Goal: Task Accomplishment & Management: Complete application form

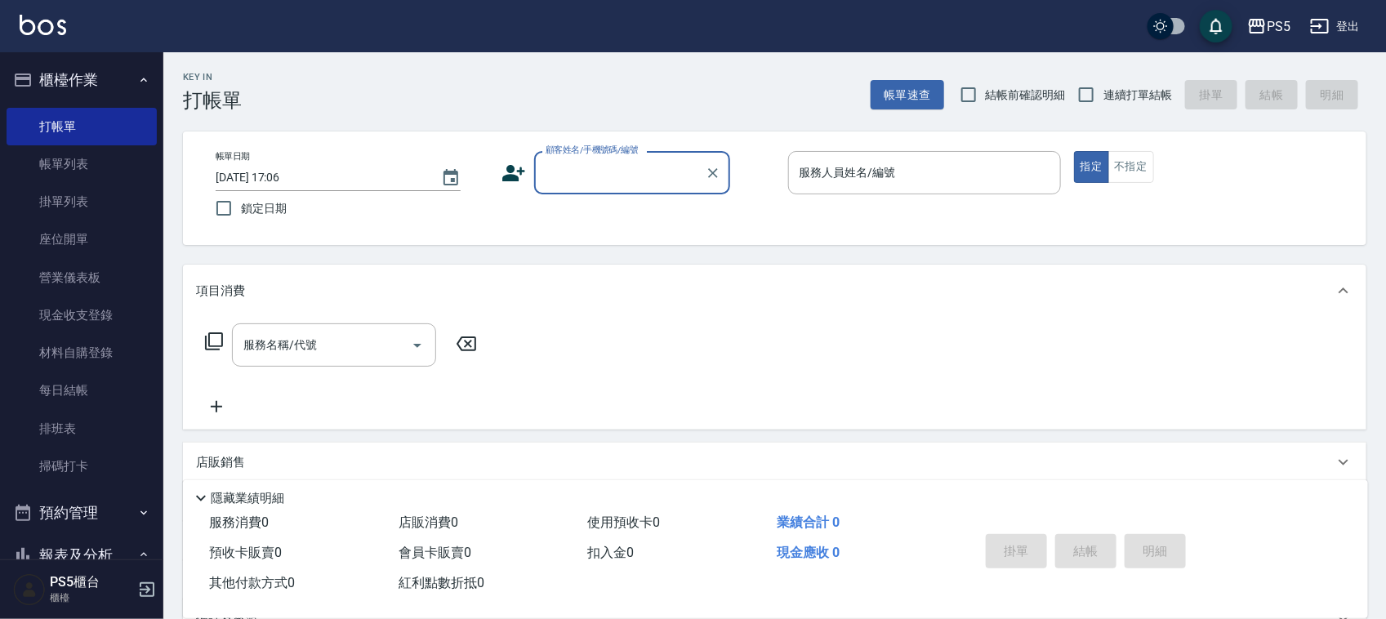
click at [590, 173] on input "顧客姓名/手機號碼/編號" at bounding box center [619, 172] width 157 height 29
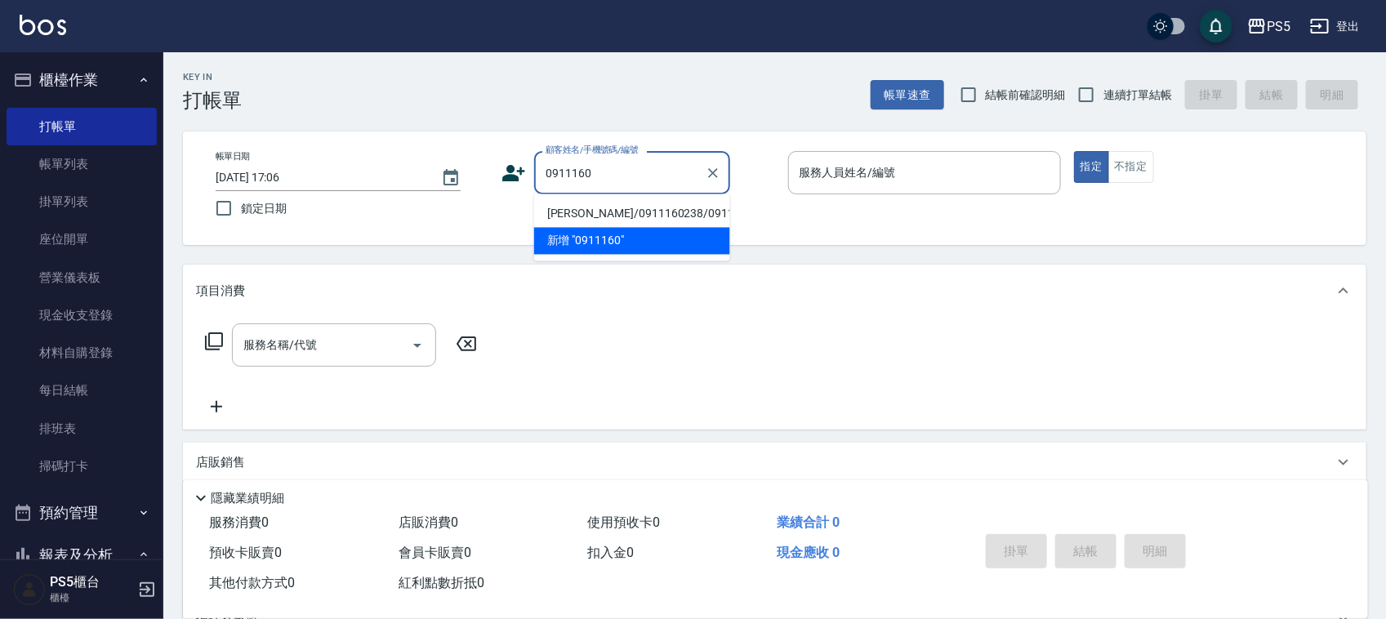
click at [594, 203] on li "[PERSON_NAME]/0911160238/0911160238" at bounding box center [632, 214] width 196 height 27
type input "[PERSON_NAME]/0911160238/0911160238"
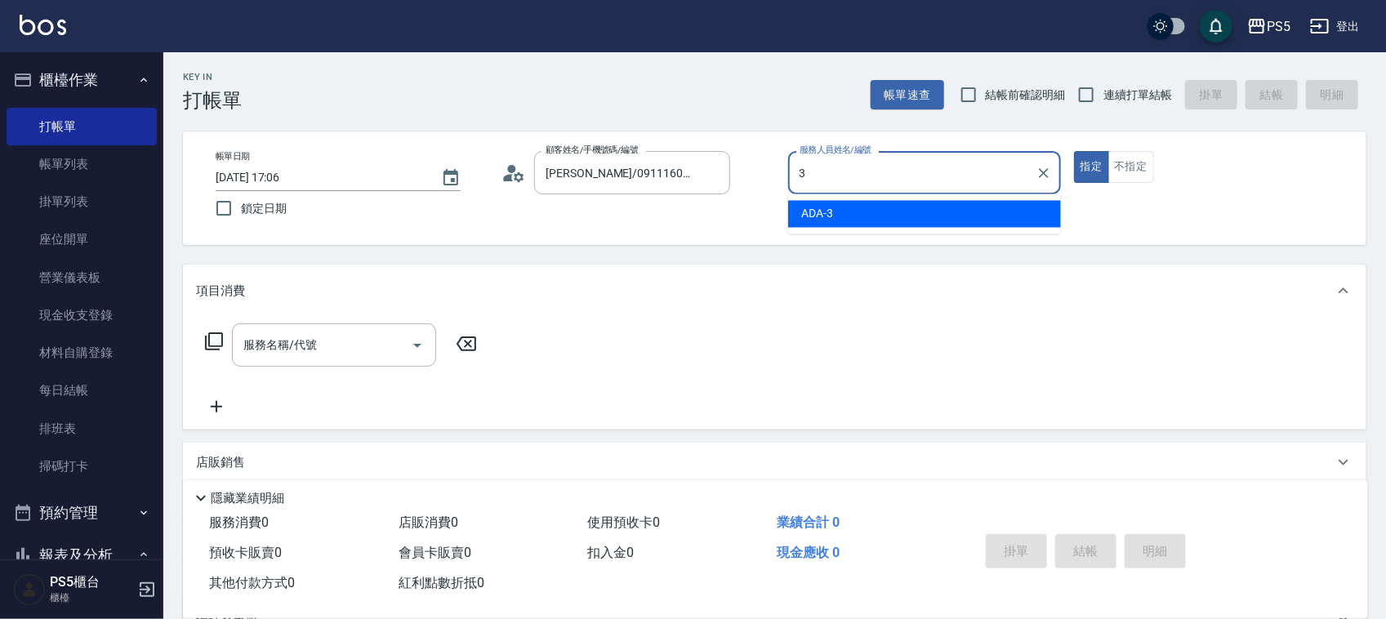
type input "ADA-3"
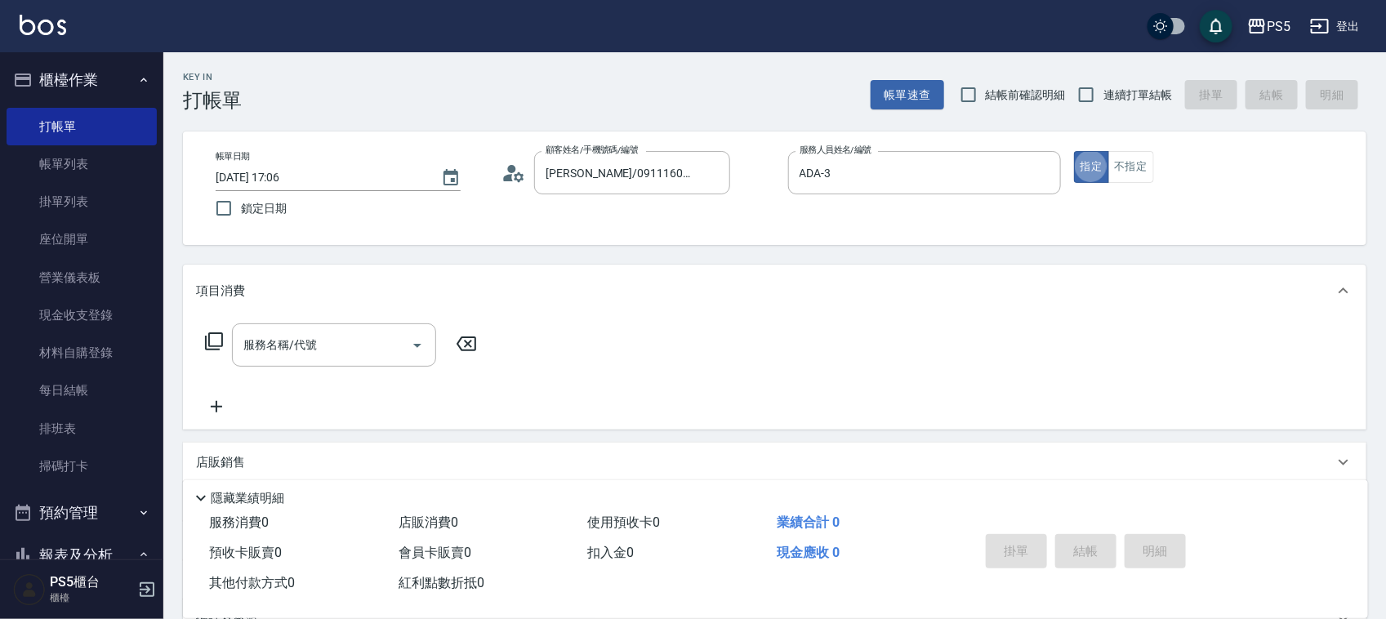
type button "true"
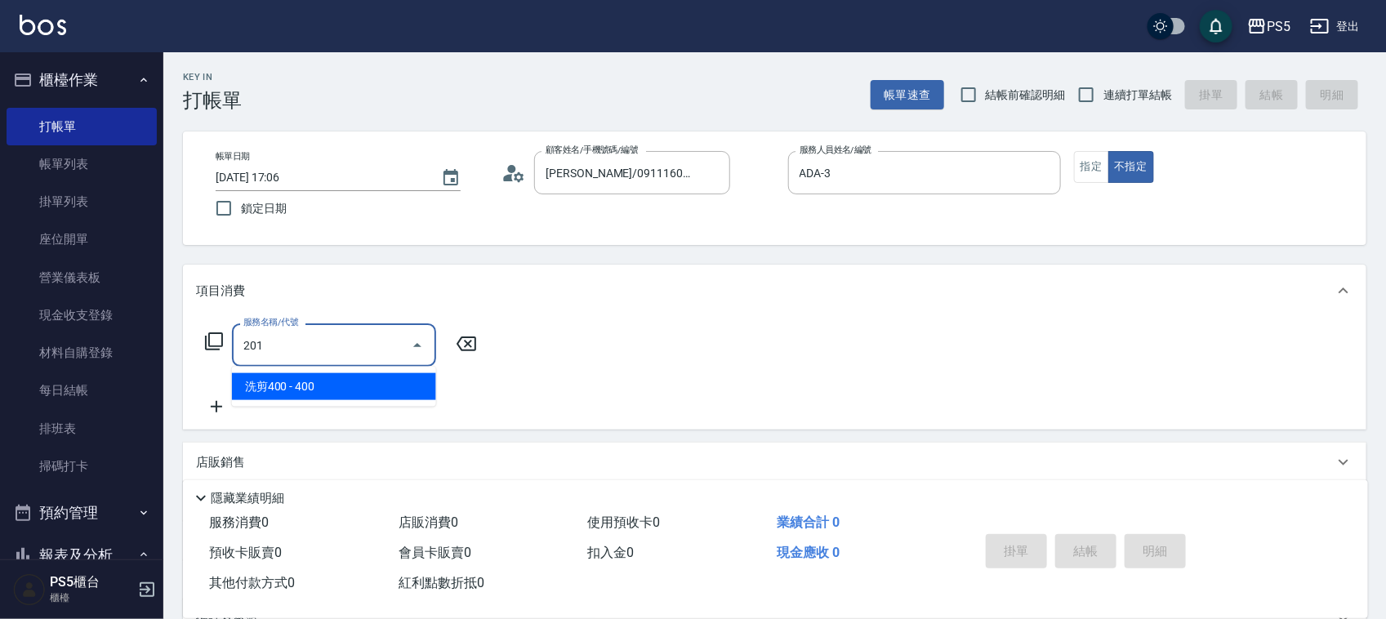
type input "洗剪400(201)"
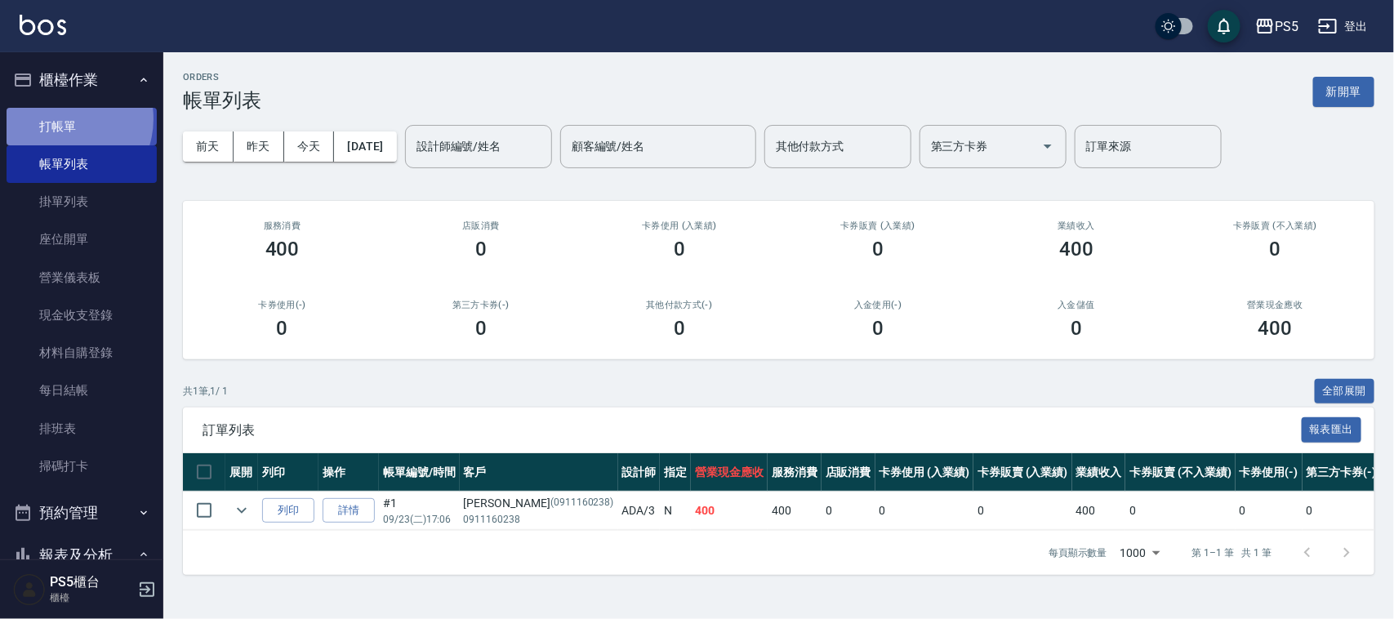
click at [60, 118] on link "打帳單" at bounding box center [82, 127] width 150 height 38
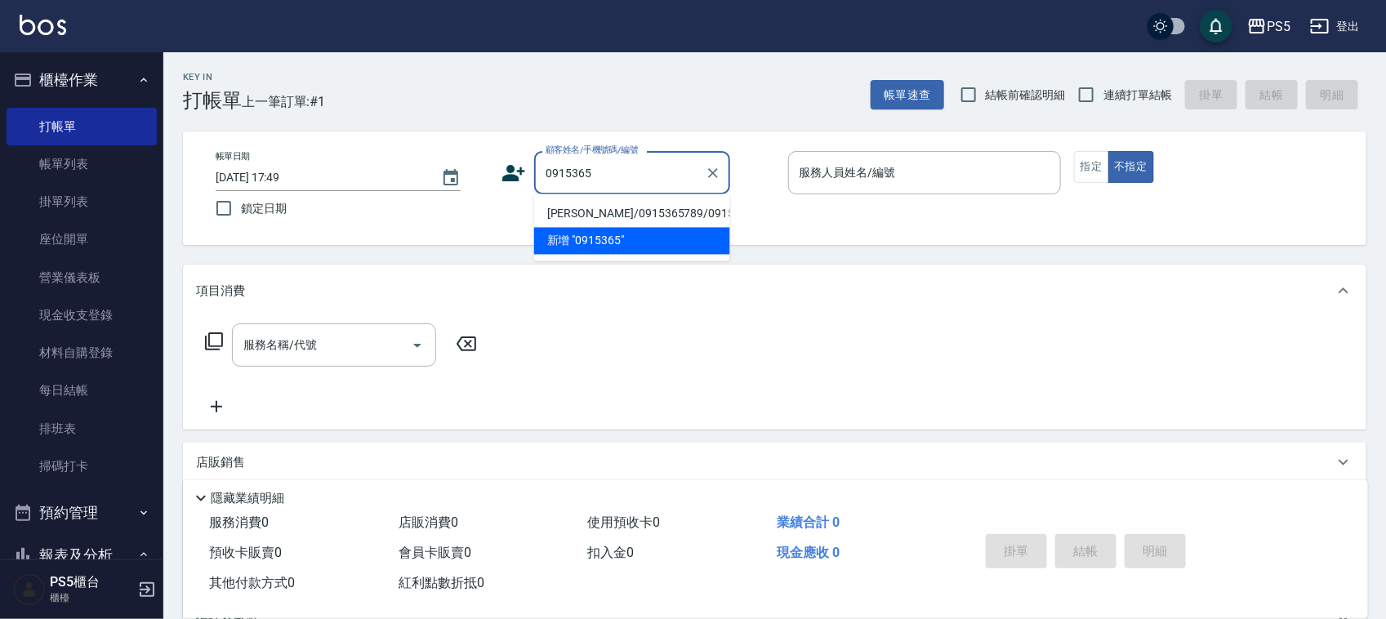
click at [576, 202] on li "[PERSON_NAME]/0915365789/0915365789" at bounding box center [632, 214] width 196 height 27
type input "[PERSON_NAME]/0915365789/0915365789"
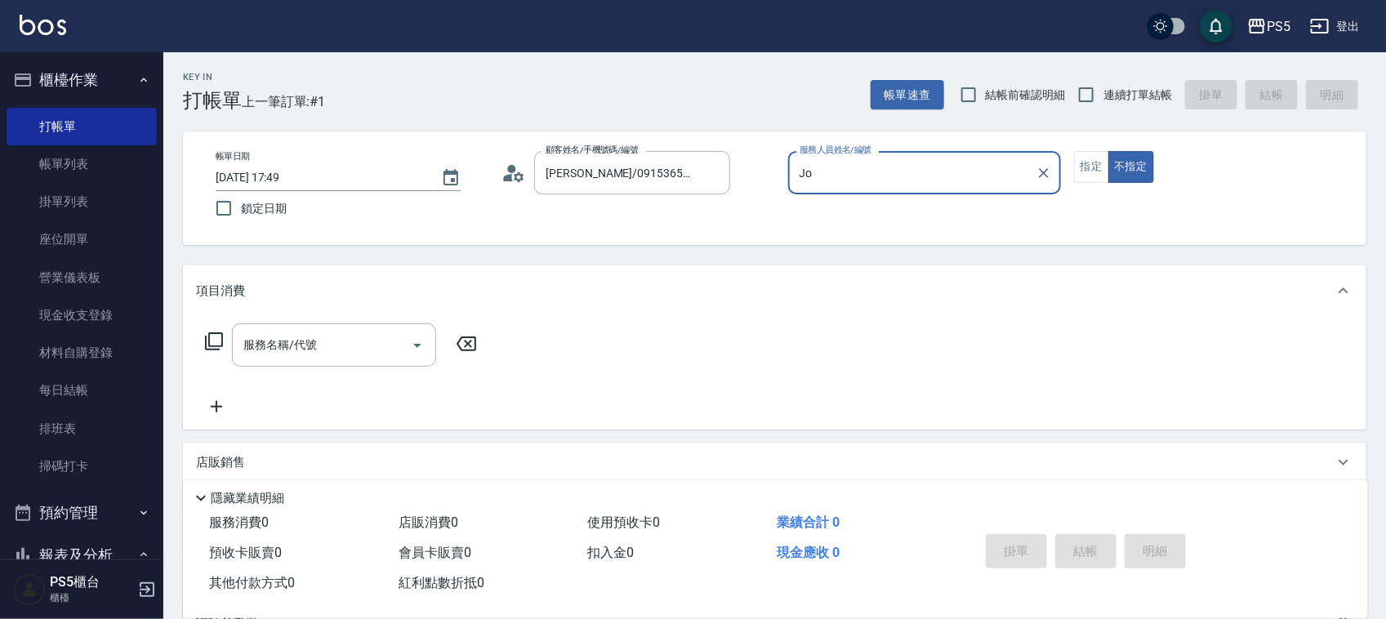
type input "J"
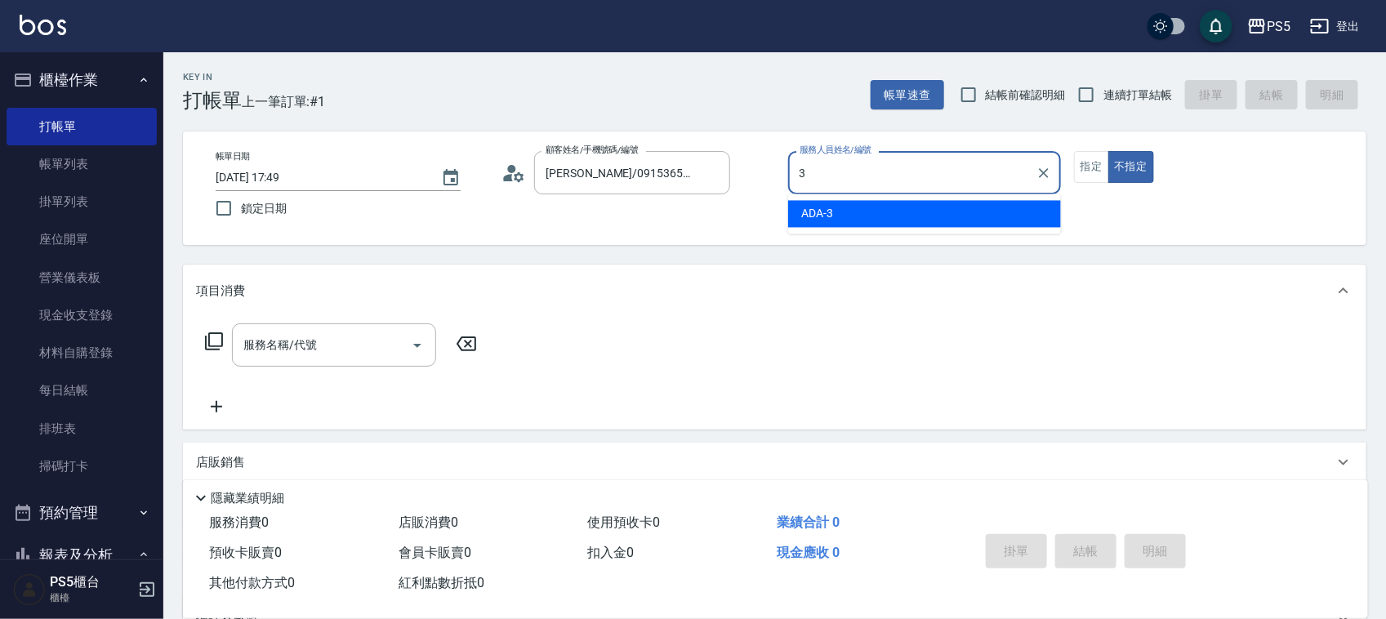
type input "ADA-3"
type button "false"
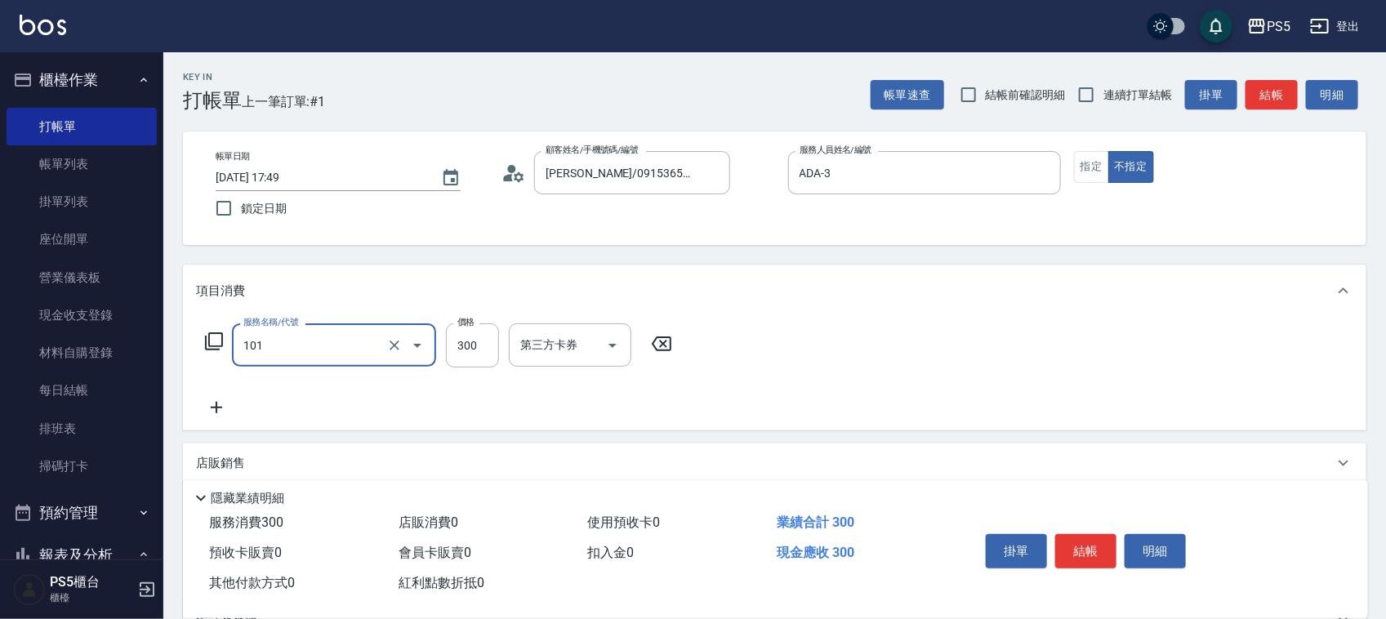
type input "洗髮(101)"
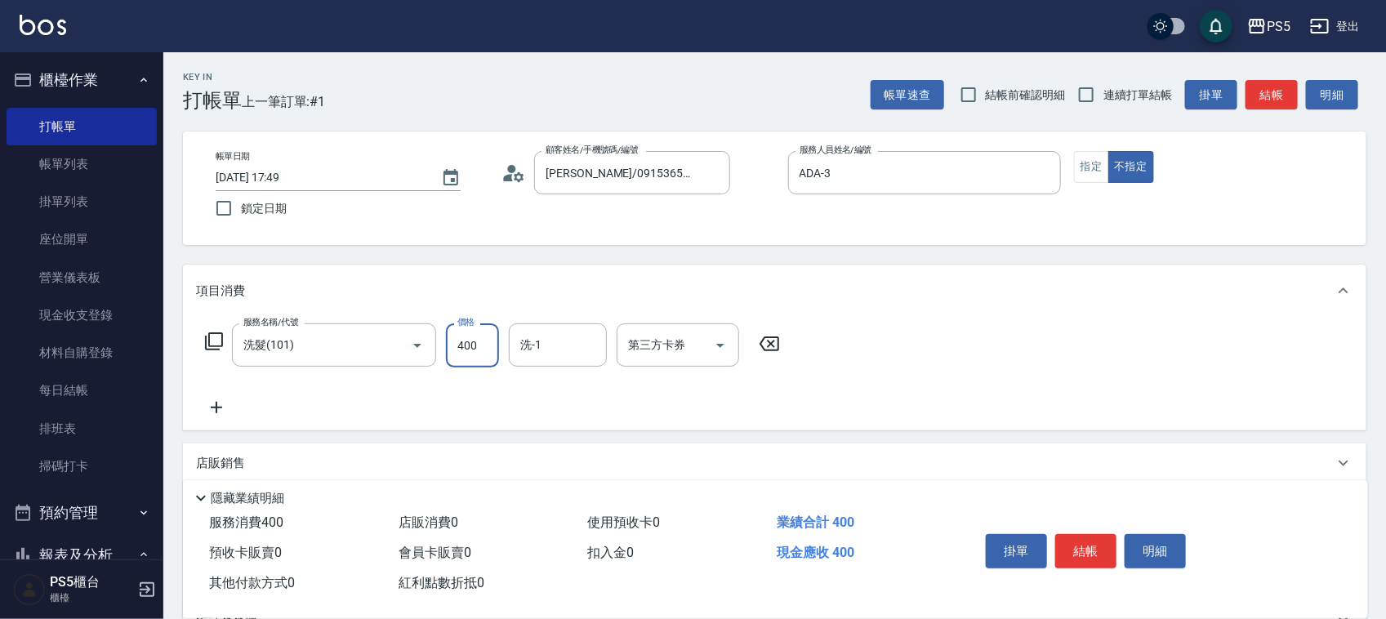
type input "400"
type input "咚咚-30"
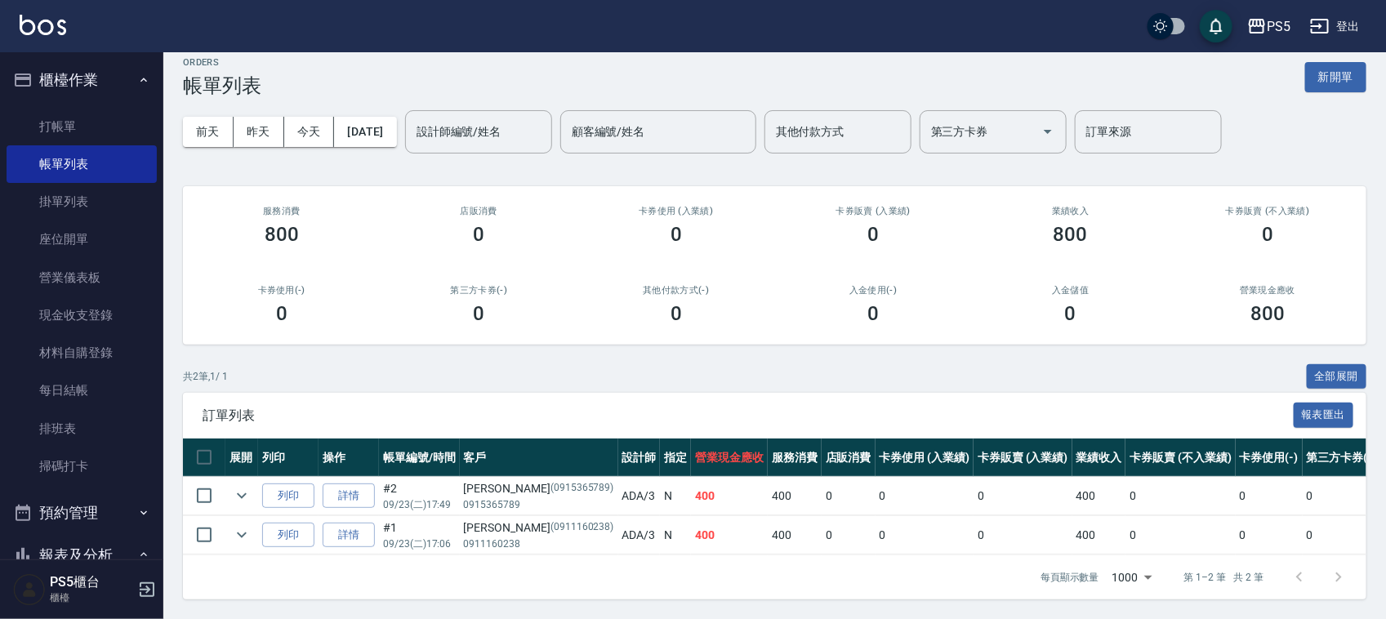
scroll to position [30, 0]
click at [359, 523] on link "詳情" at bounding box center [349, 535] width 52 height 25
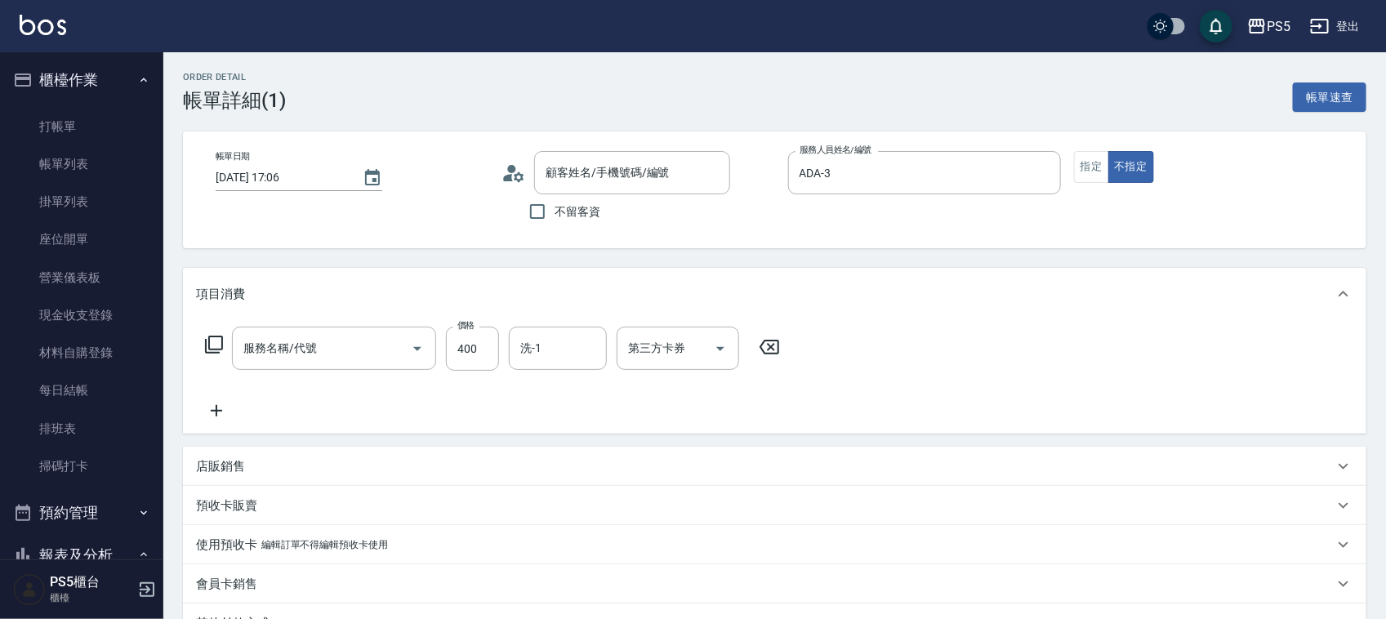
type input "[DATE] 17:06"
type input "ADA-3"
type input "洗剪400(201)"
click at [549, 360] on input "洗-1" at bounding box center [557, 348] width 83 height 29
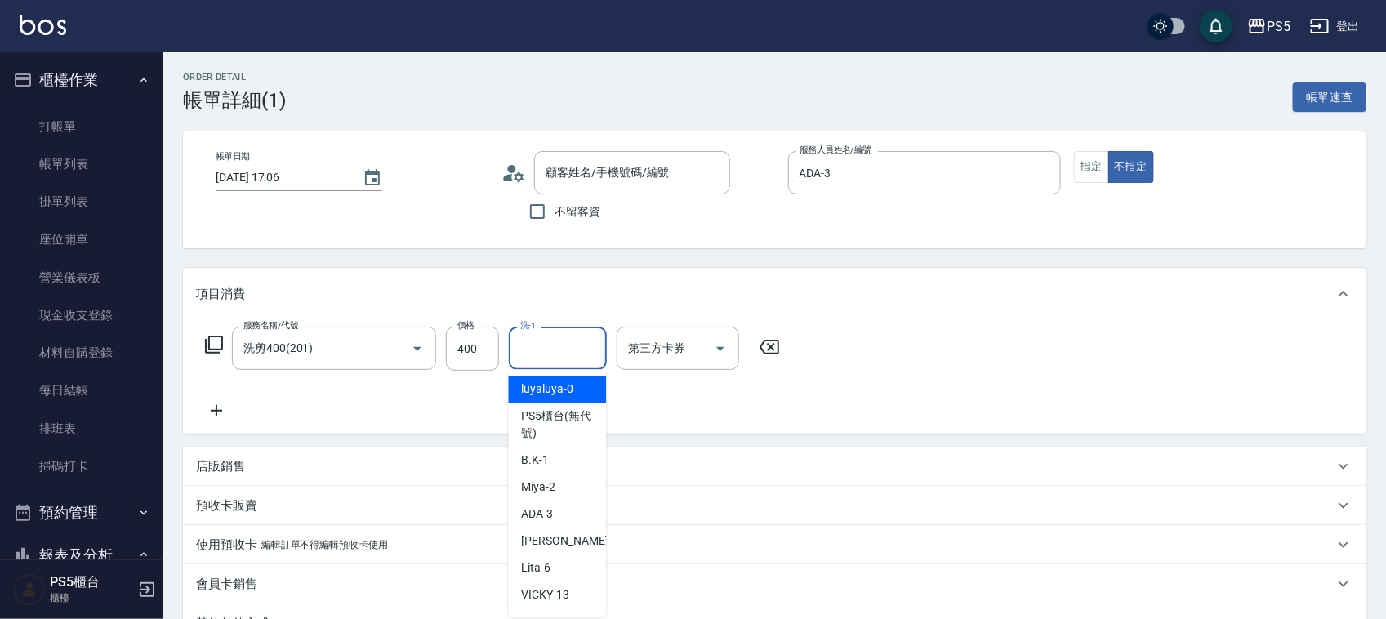
type input "[PERSON_NAME]/0911160238/0911160238"
type input "咚咚-30"
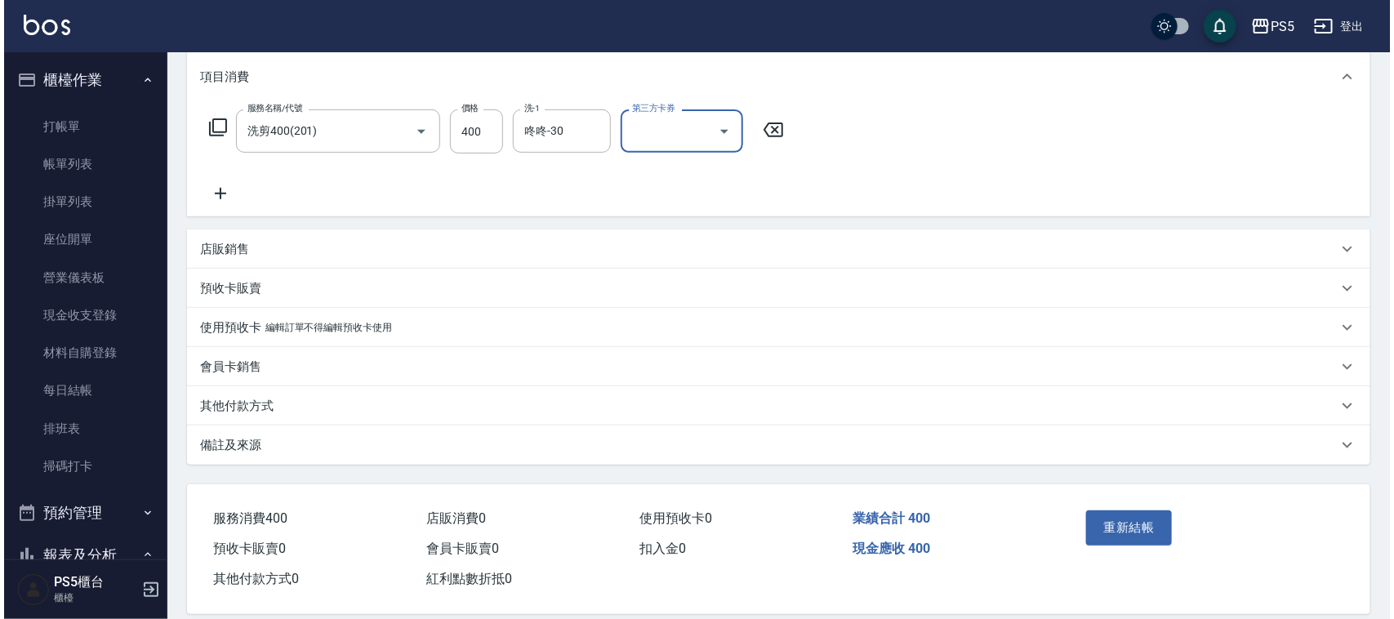
scroll to position [238, 0]
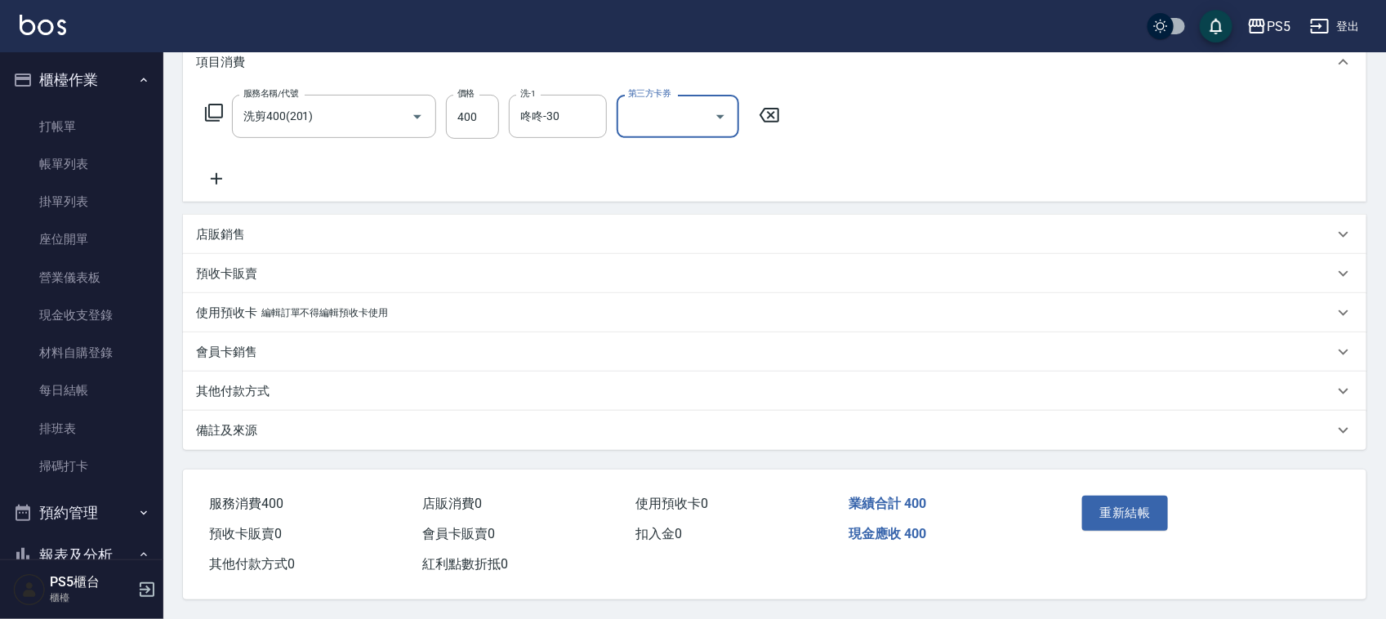
click at [1119, 489] on div "重新結帳" at bounding box center [1139, 524] width 126 height 71
click at [1130, 496] on button "重新結帳" at bounding box center [1125, 513] width 87 height 34
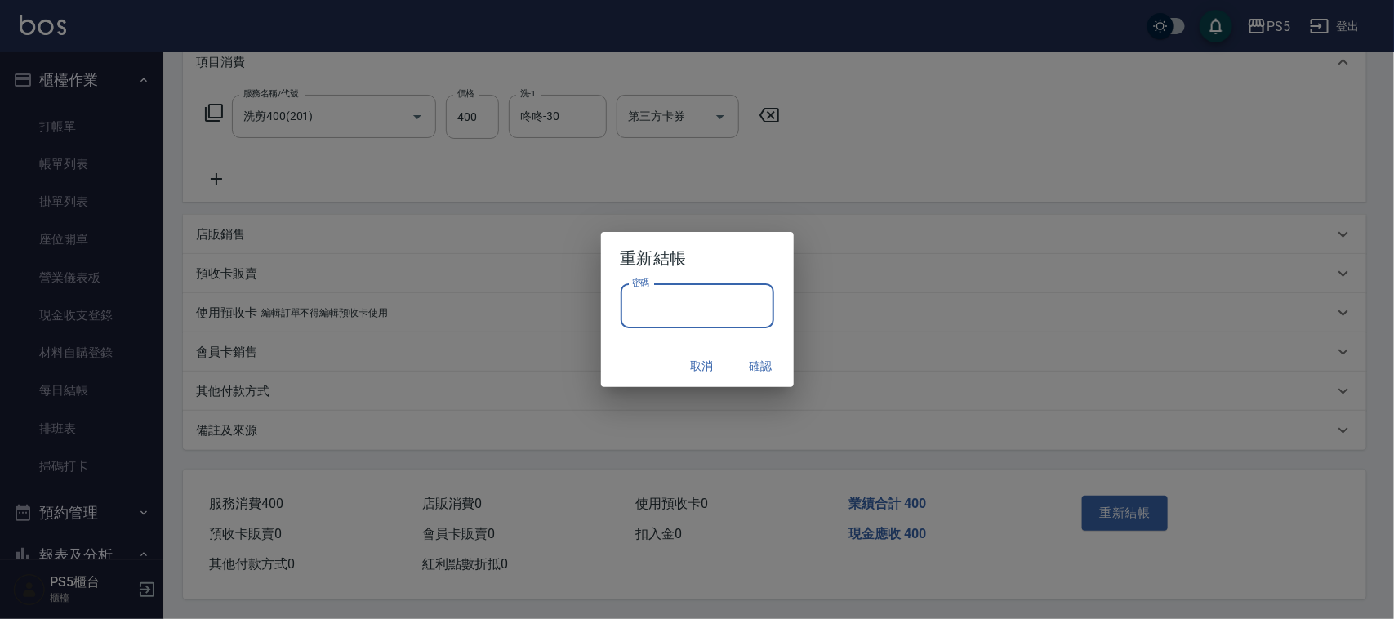
click at [639, 307] on input "密碼" at bounding box center [698, 306] width 154 height 44
type input "****"
click at [764, 361] on button "確認" at bounding box center [761, 366] width 52 height 30
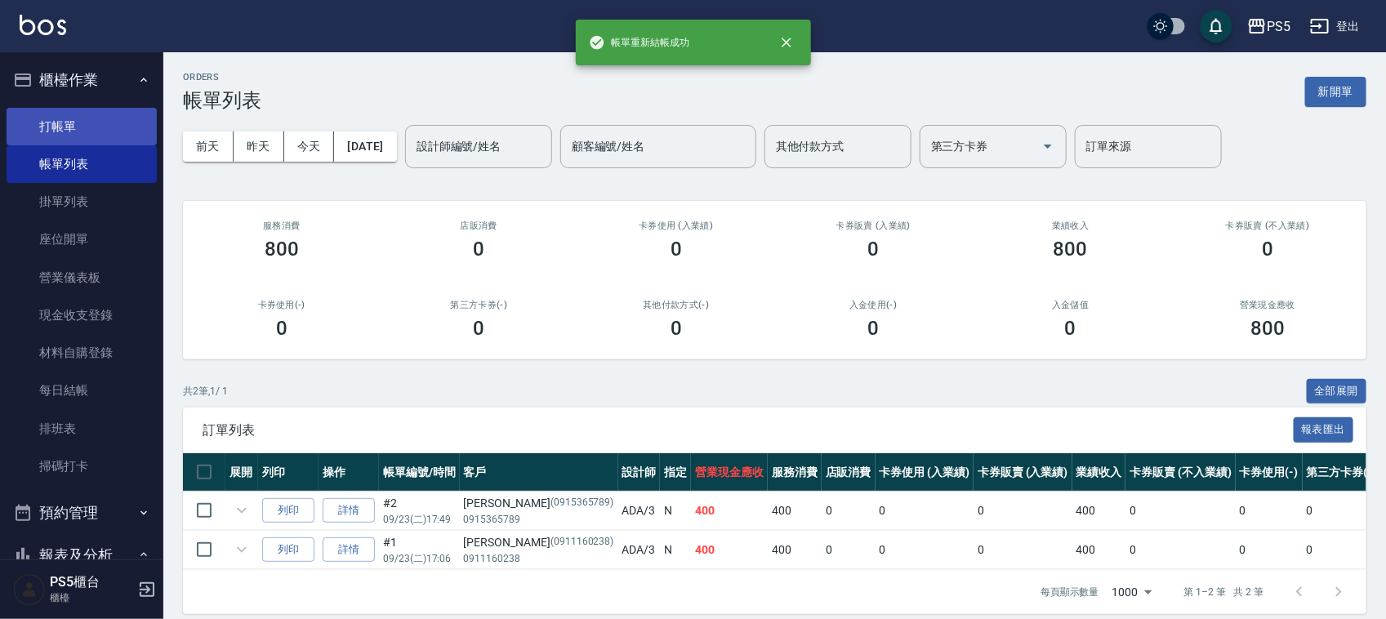
click at [54, 121] on link "打帳單" at bounding box center [82, 127] width 150 height 38
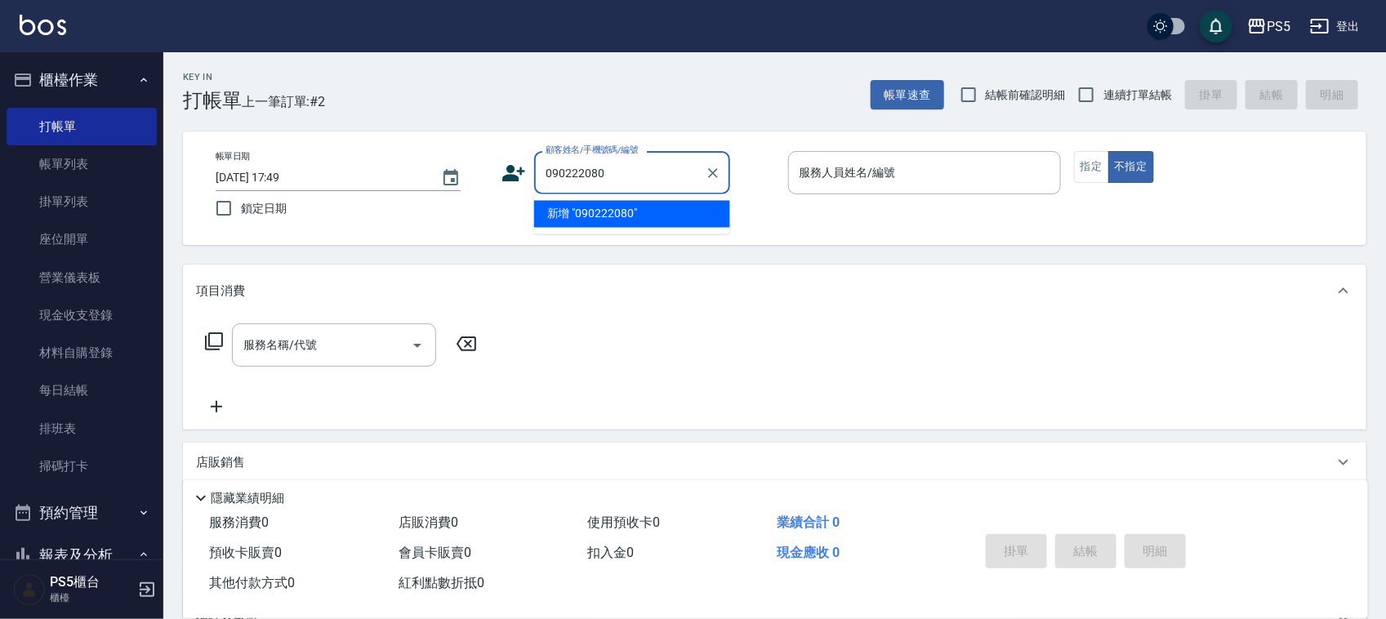
type input "0902220809"
drag, startPoint x: 421, startPoint y: 186, endPoint x: 411, endPoint y: 188, distance: 9.9
click at [411, 188] on div "帳單日期 [DATE] 17:49 鎖定日期 顧客姓名/手機號碼/編號 0902220809 顧客姓名/手機號碼/編號 服務人員姓名/編號 服務人員姓名/編號…" at bounding box center [775, 188] width 1144 height 74
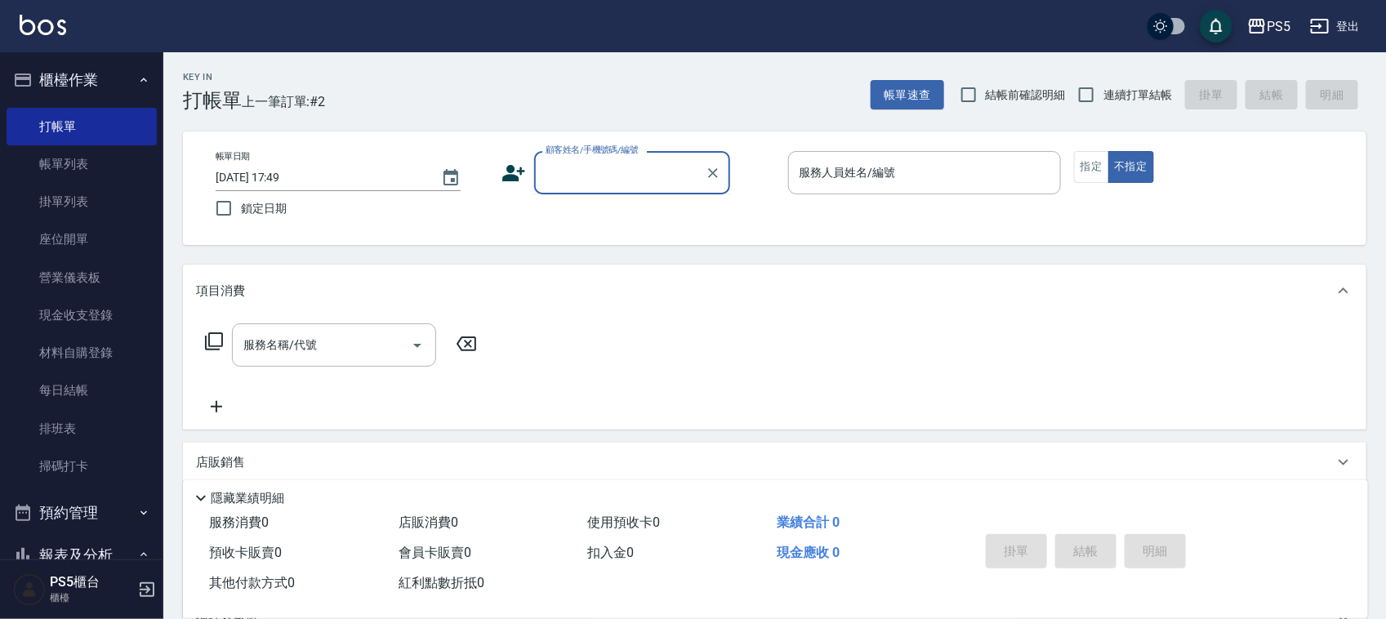
click at [513, 177] on icon at bounding box center [514, 173] width 23 height 16
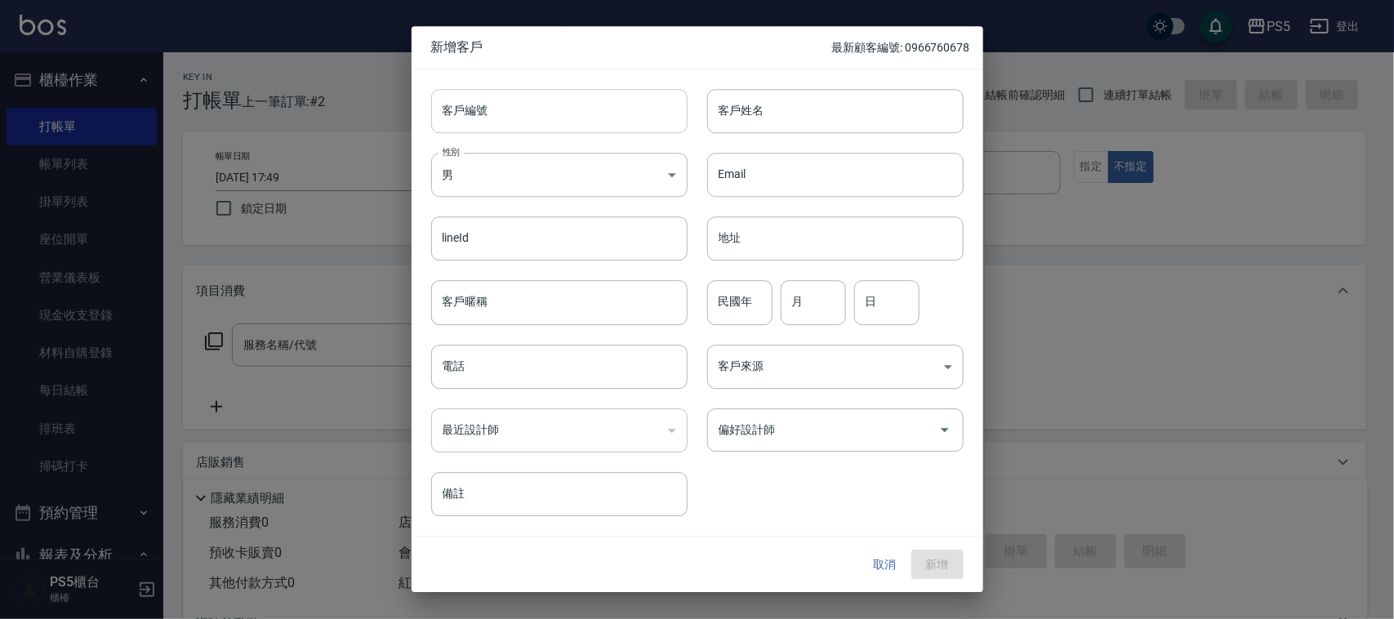
click at [502, 100] on input "客戶編號" at bounding box center [559, 111] width 256 height 44
paste input "0902220809"
type input "0902220809"
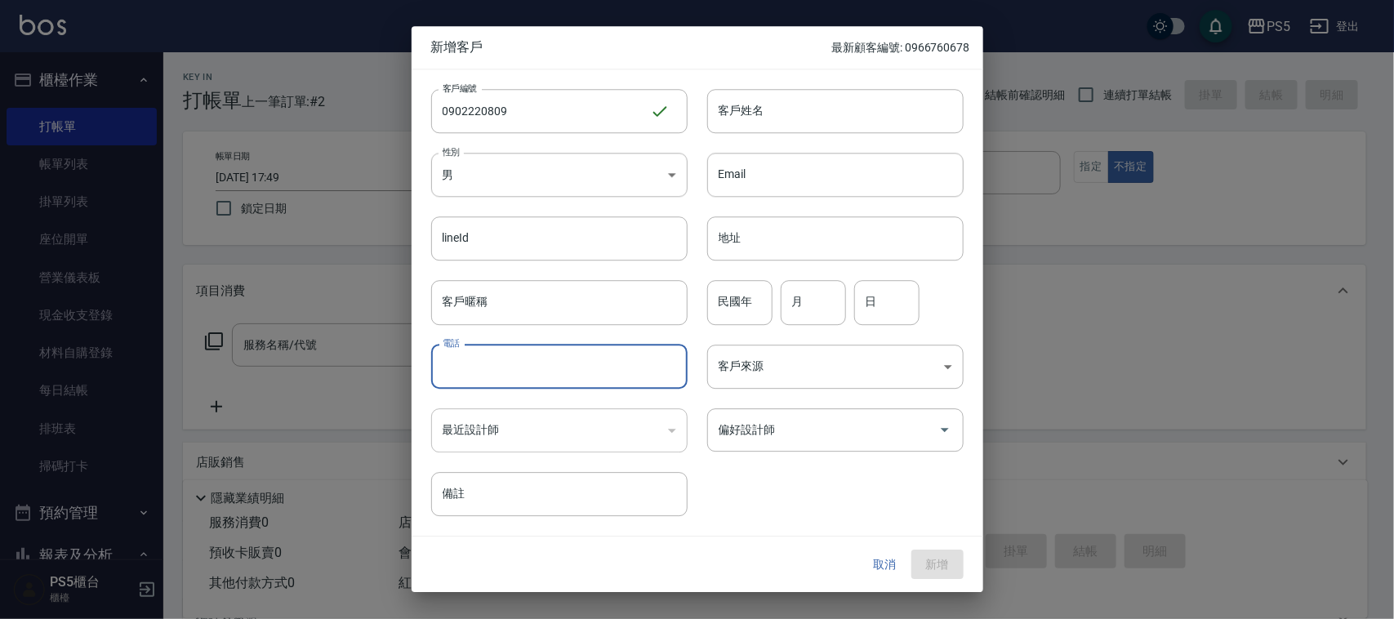
paste input "0902220809"
type input "0902220809"
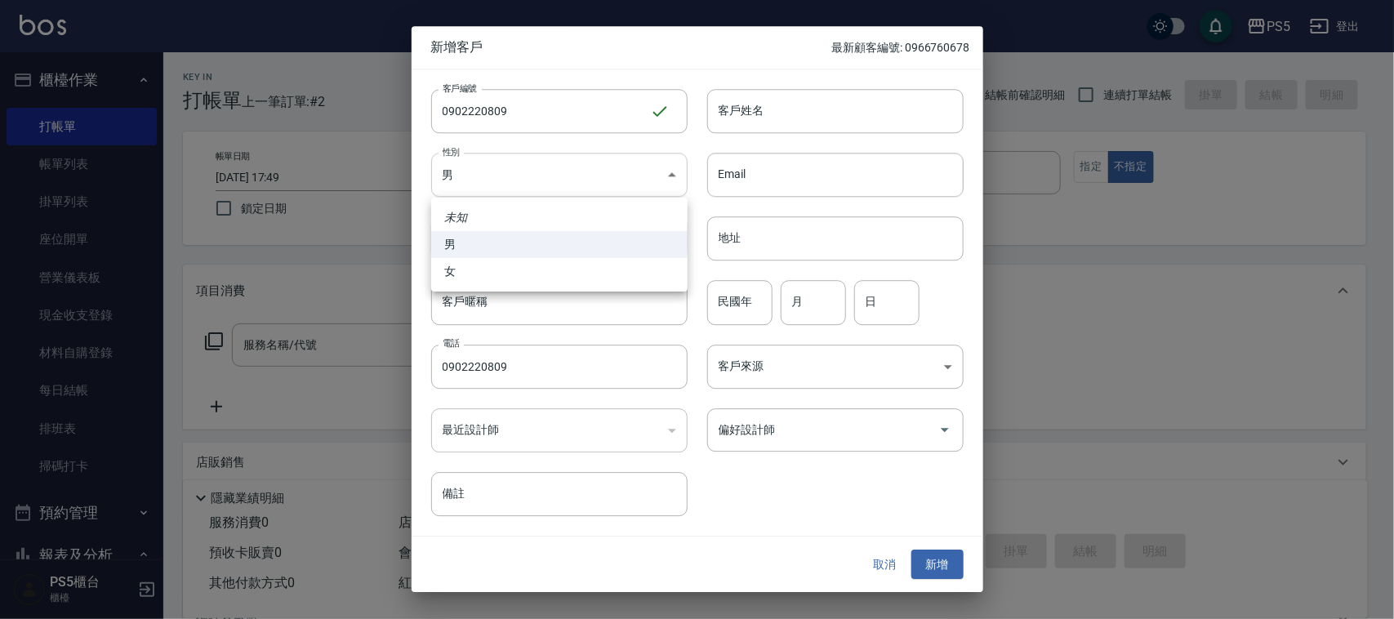
click at [524, 162] on body "PS5 登出 櫃檯作業 打帳單 帳單列表 掛單列表 座位開單 營業儀表板 現金收支登錄 材料自購登錄 每日結帳 排班表 掃碼打卡 預約管理 預約管理 單日預約…" at bounding box center [697, 397] width 1394 height 795
click at [858, 96] on div at bounding box center [697, 309] width 1394 height 619
click at [849, 113] on input "客戶姓名" at bounding box center [835, 111] width 256 height 44
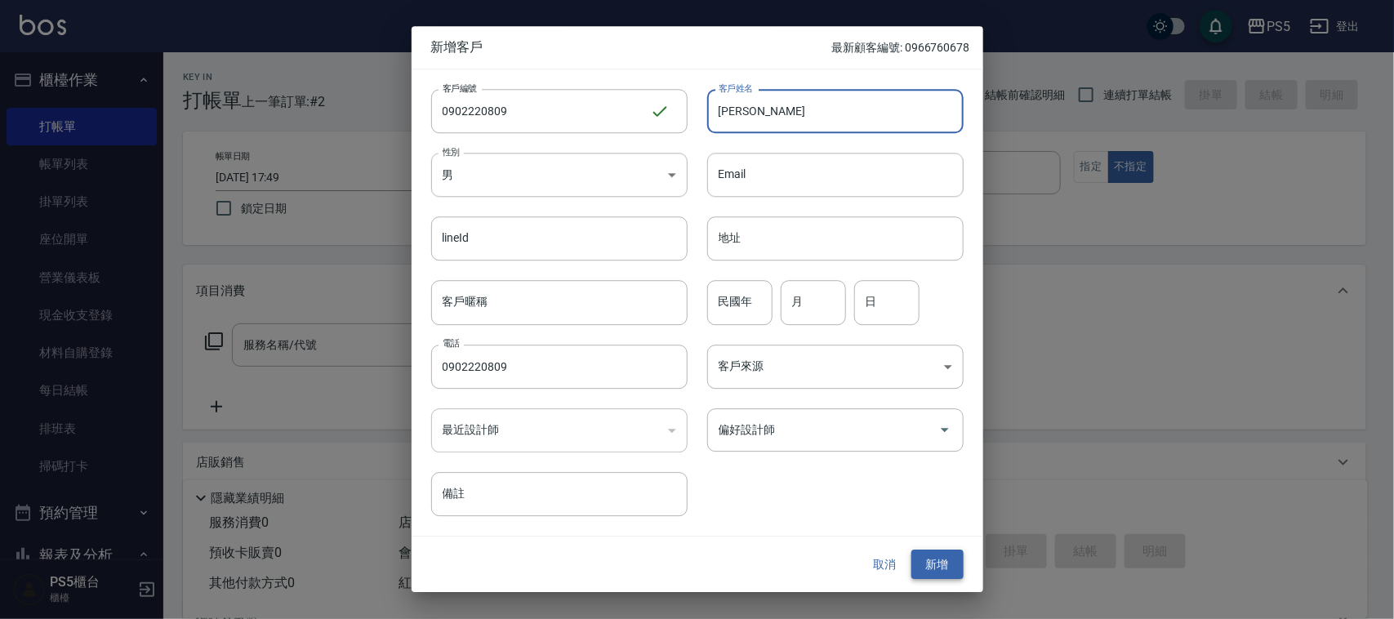
type input "[PERSON_NAME]"
click at [939, 554] on button "新增" at bounding box center [937, 565] width 52 height 30
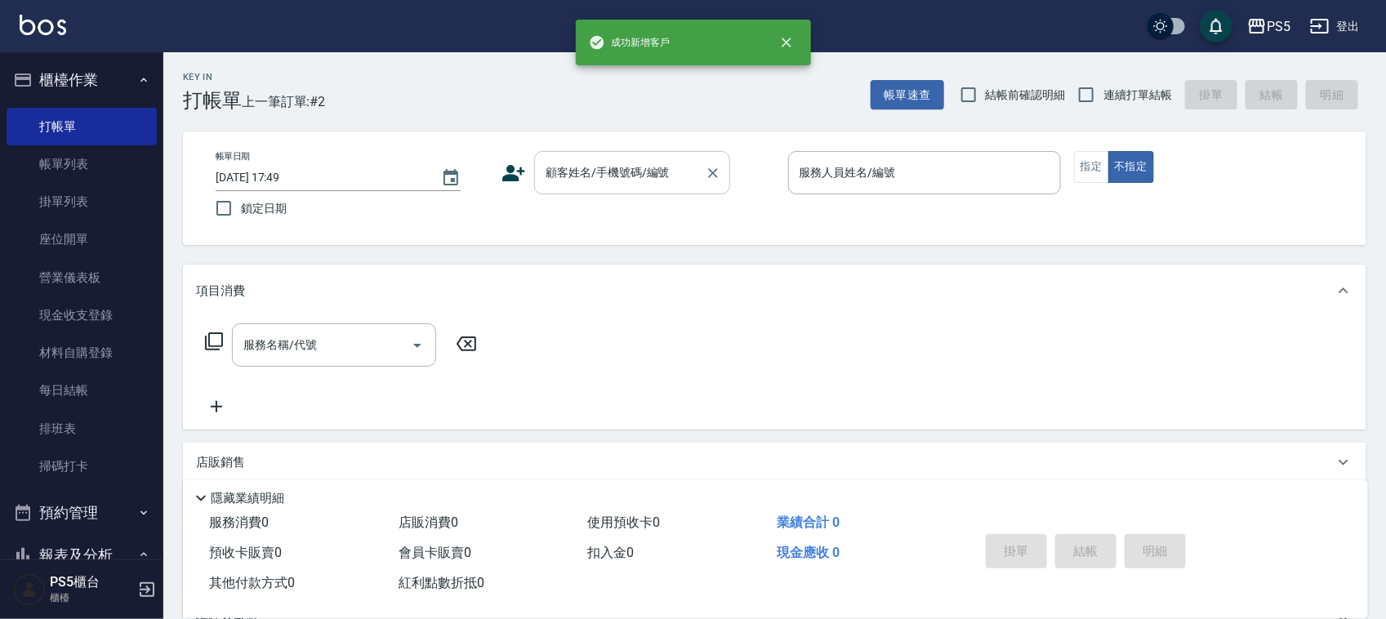
click at [599, 176] on input "顧客姓名/手機號碼/編號" at bounding box center [619, 172] width 157 height 29
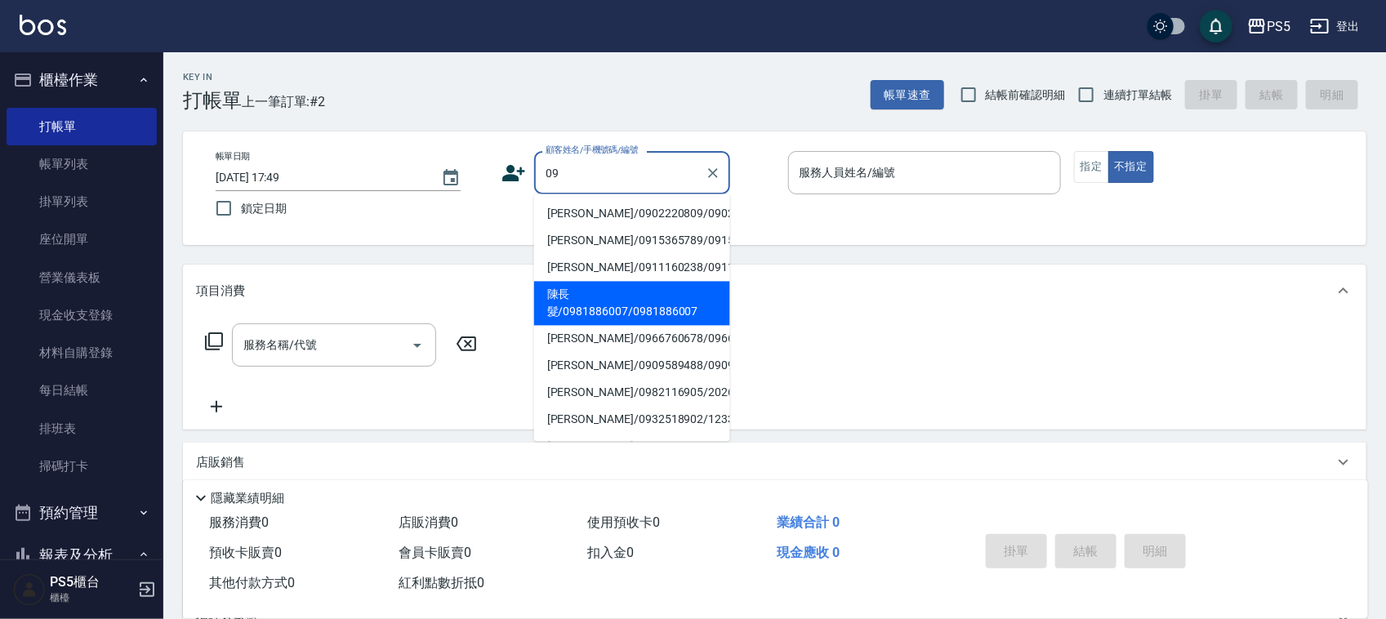
click at [581, 201] on li "[PERSON_NAME]/0902220809/0902220809" at bounding box center [632, 214] width 196 height 27
type input "[PERSON_NAME]/0902220809/0902220809"
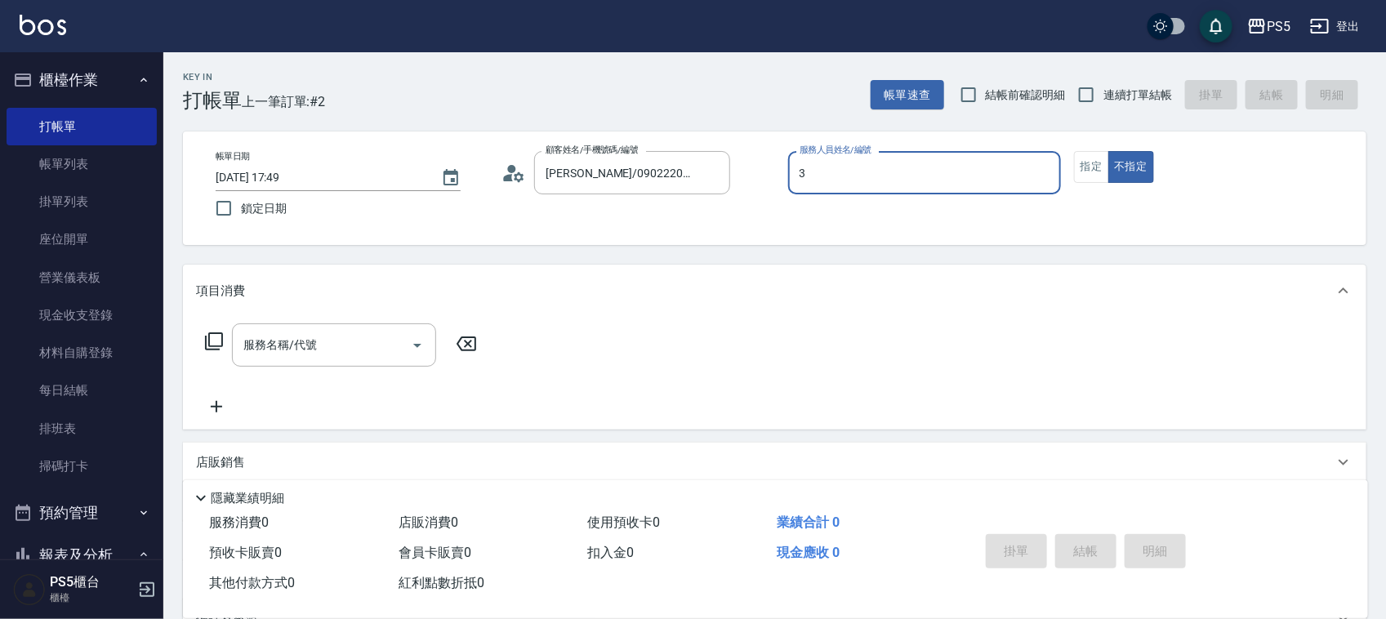
type input "ADA-3"
type button "false"
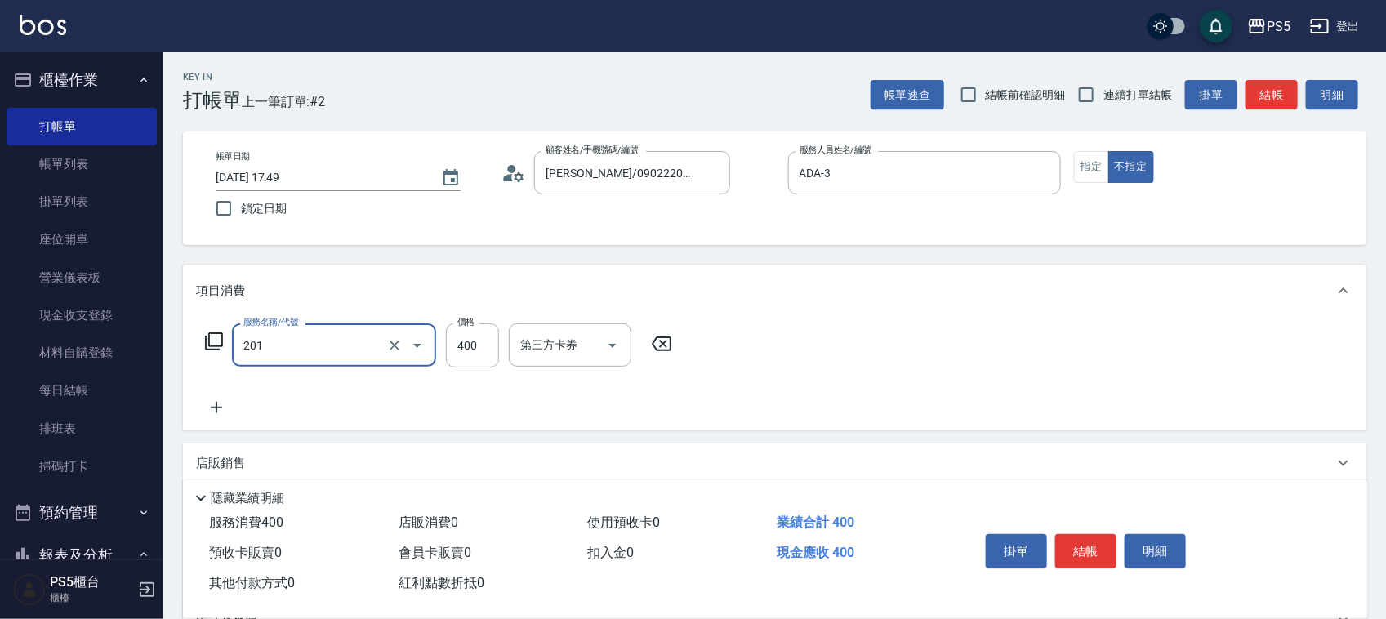
type input "洗剪400(201)"
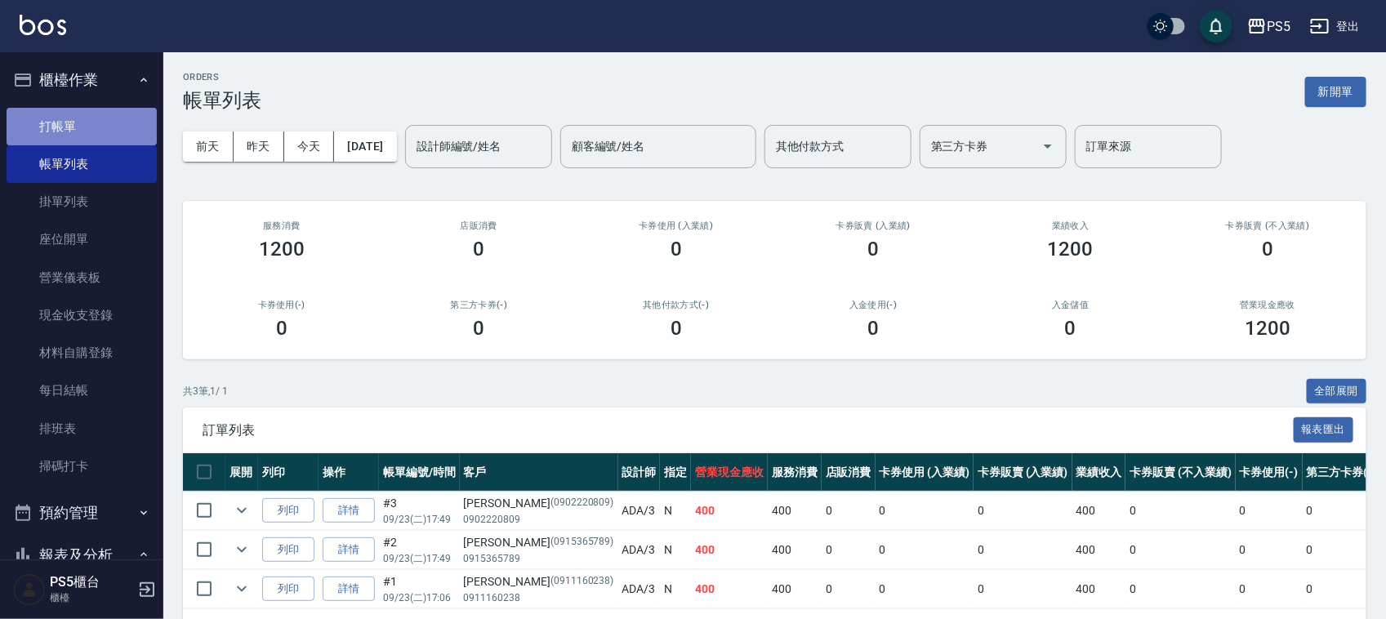
click at [117, 131] on link "打帳單" at bounding box center [82, 127] width 150 height 38
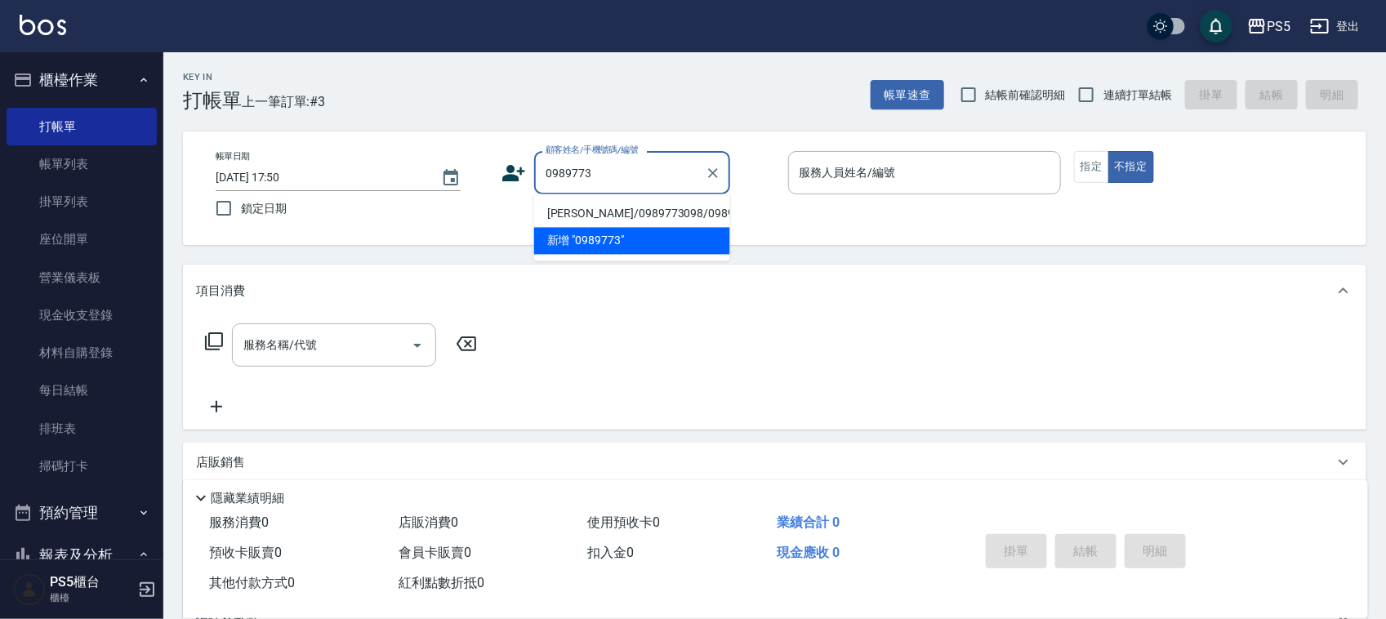
click at [574, 209] on li "[PERSON_NAME]/0989773098/0989773098" at bounding box center [632, 214] width 196 height 27
type input "[PERSON_NAME]/0989773098/0989773098"
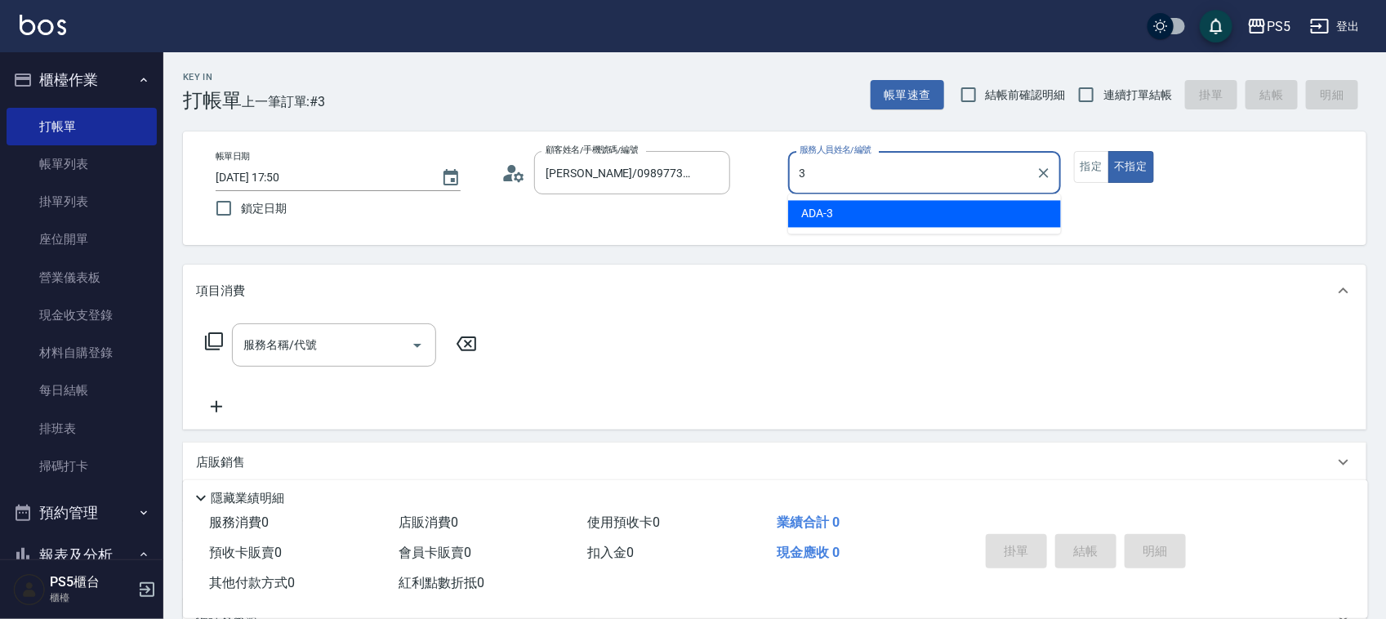
type input "ADA-3"
type button "false"
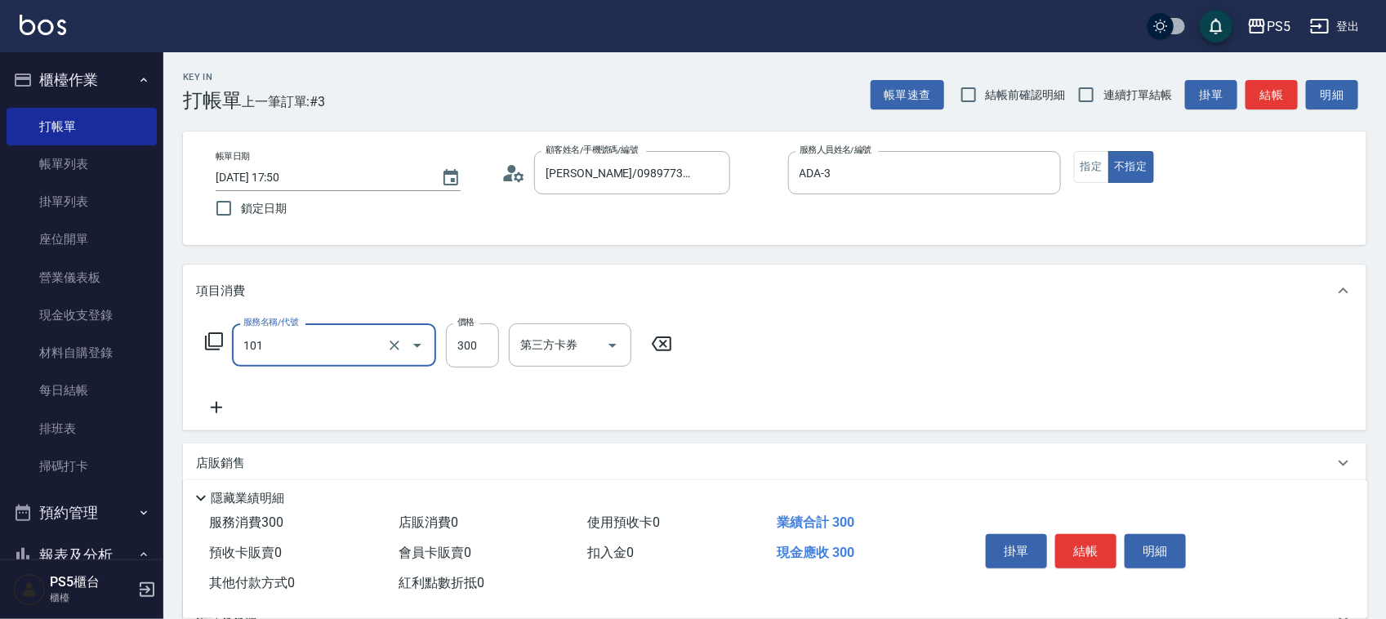
type input "洗髮(101)"
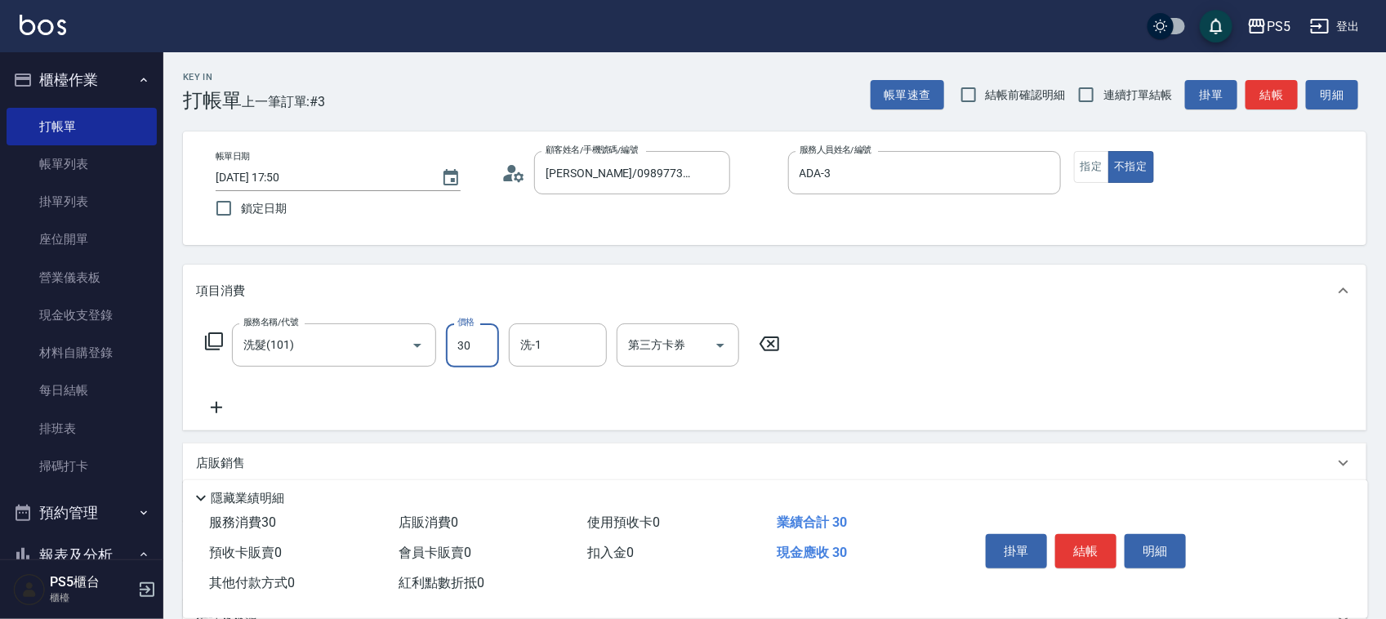
type input "300"
type input "咚咚-30"
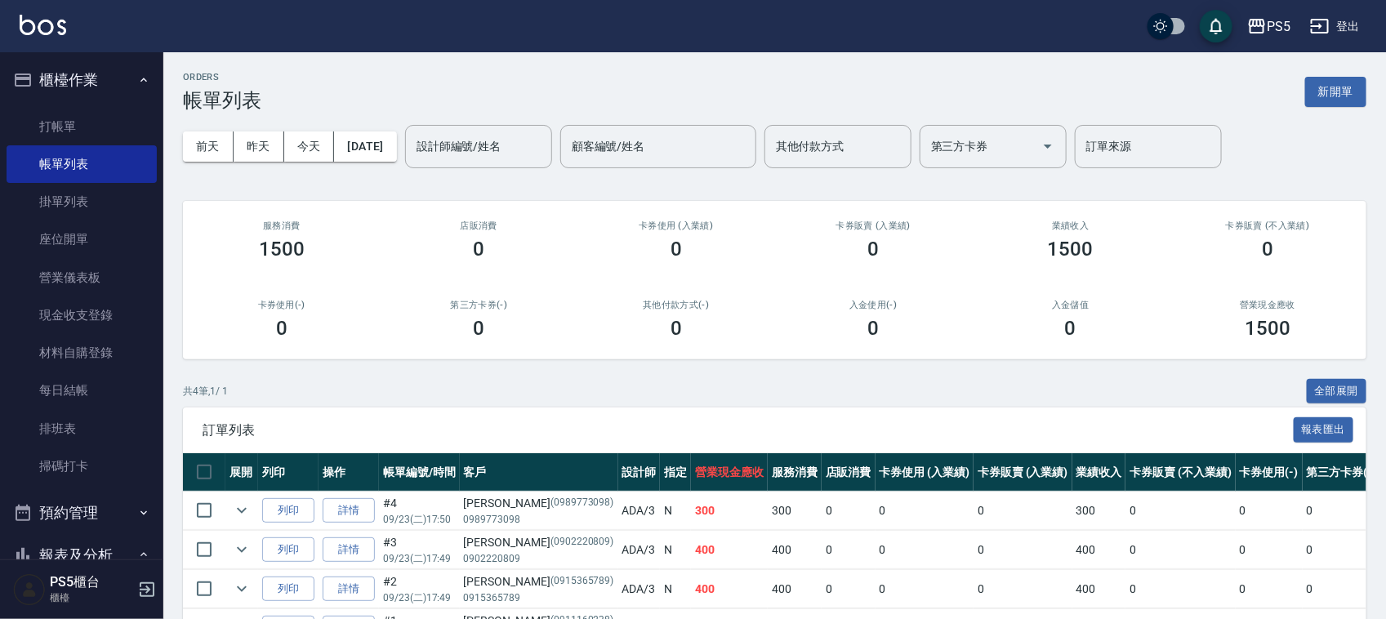
scroll to position [109, 0]
